Goal: Task Accomplishment & Management: Complete application form

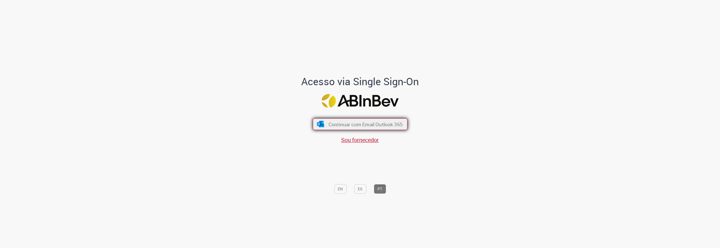
click at [349, 125] on span "Continuar com Email Outlook 365" at bounding box center [365, 124] width 74 height 6
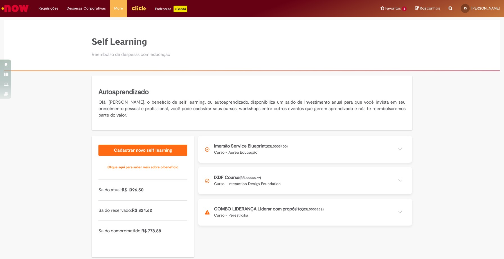
scroll to position [10, 0]
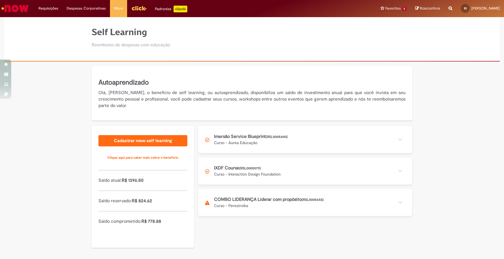
click at [244, 204] on button at bounding box center [305, 202] width 214 height 27
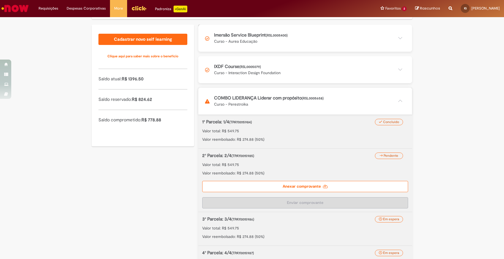
scroll to position [111, 0]
click at [248, 183] on label "Anexar comprovante" at bounding box center [305, 187] width 206 height 11
click at [248, 31] on input "Anexar comprovante" at bounding box center [236, 28] width 77 height 6
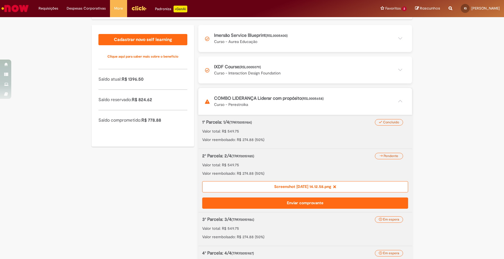
click at [368, 204] on button "Enviar comprovante" at bounding box center [305, 203] width 206 height 11
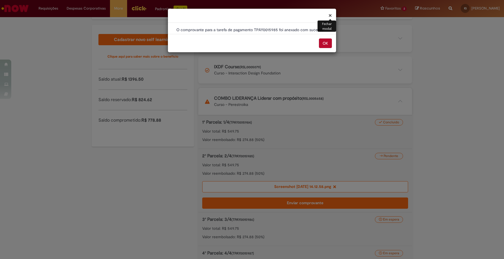
click at [326, 42] on button "OK" at bounding box center [325, 44] width 13 height 10
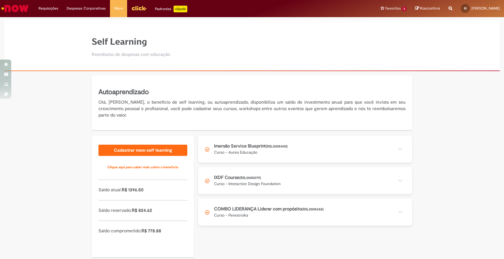
click at [358, 212] on button at bounding box center [305, 212] width 214 height 27
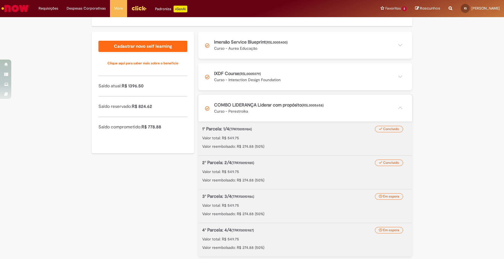
scroll to position [106, 0]
